Goal: Task Accomplishment & Management: Manage account settings

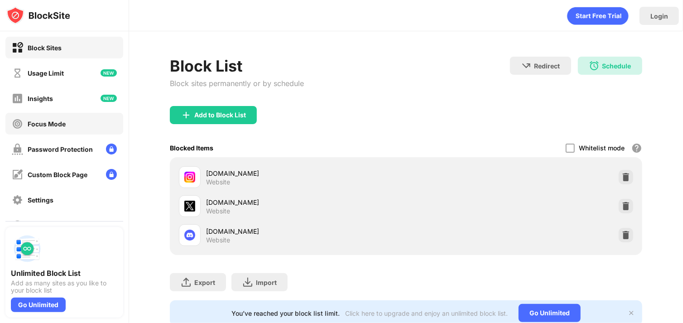
click at [41, 124] on div "Focus Mode" at bounding box center [47, 124] width 38 height 8
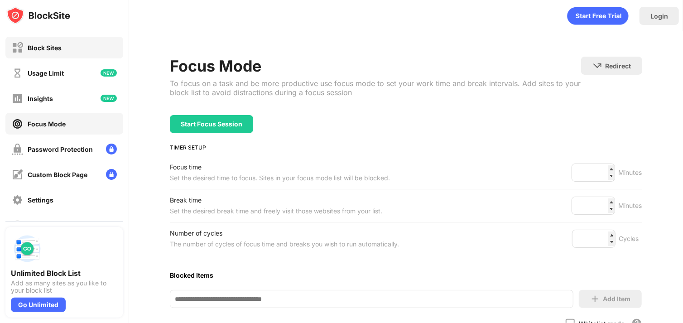
click at [48, 50] on div "Block Sites" at bounding box center [45, 48] width 34 height 8
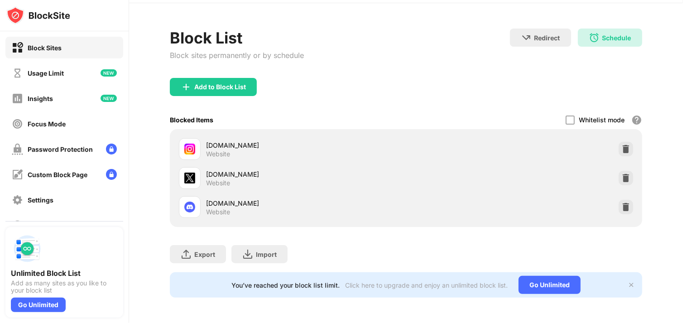
scroll to position [34, 0]
click at [621, 34] on div "Schedule" at bounding box center [616, 38] width 29 height 8
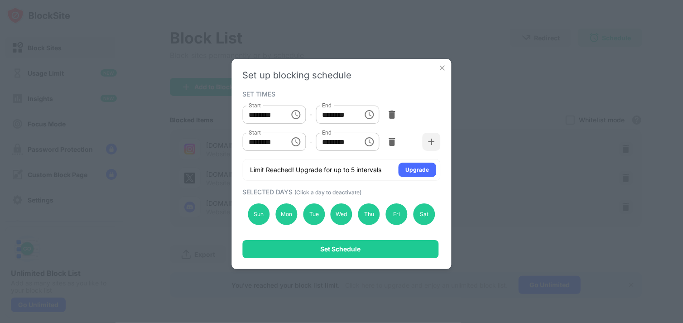
click at [441, 72] on img at bounding box center [442, 67] width 9 height 9
